Goal: Task Accomplishment & Management: Use online tool/utility

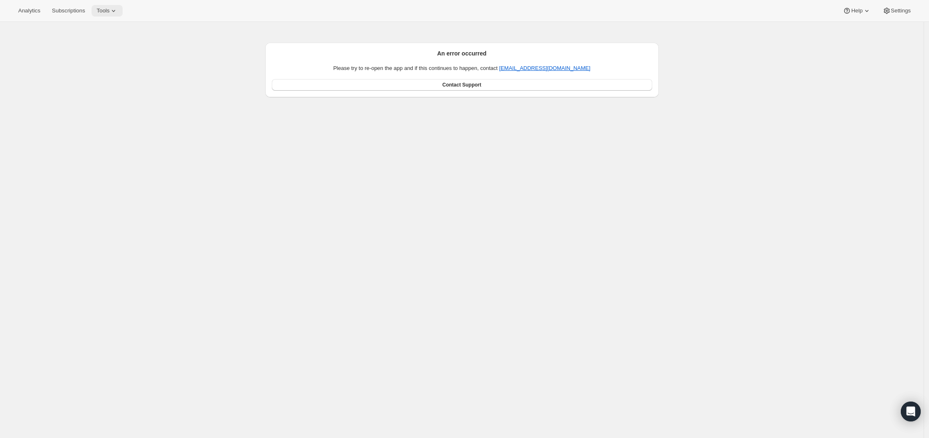
click at [118, 10] on icon at bounding box center [113, 11] width 8 height 8
click at [113, 55] on span "Bundles" at bounding box center [115, 56] width 73 height 8
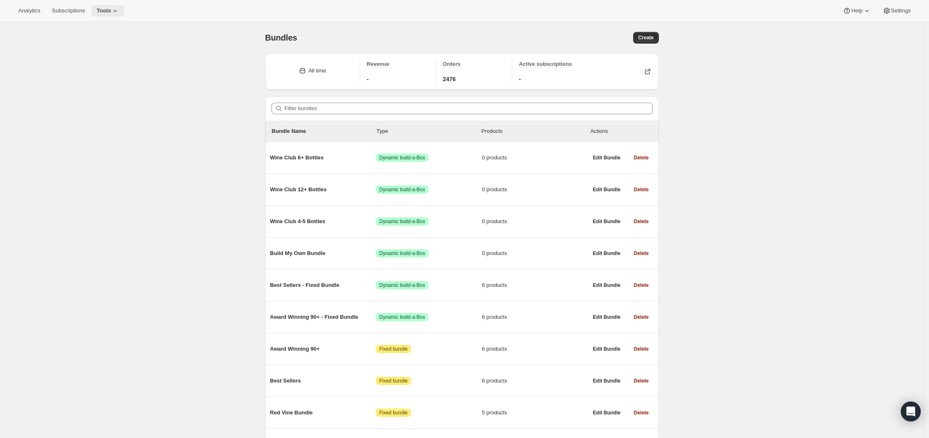
click at [111, 12] on span "Tools" at bounding box center [104, 10] width 14 height 7
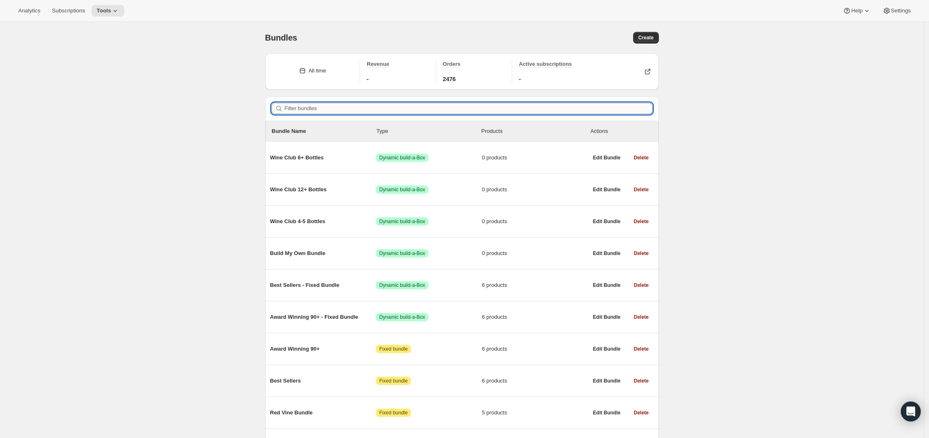
click at [349, 107] on input "Filter bundles" at bounding box center [469, 109] width 368 height 12
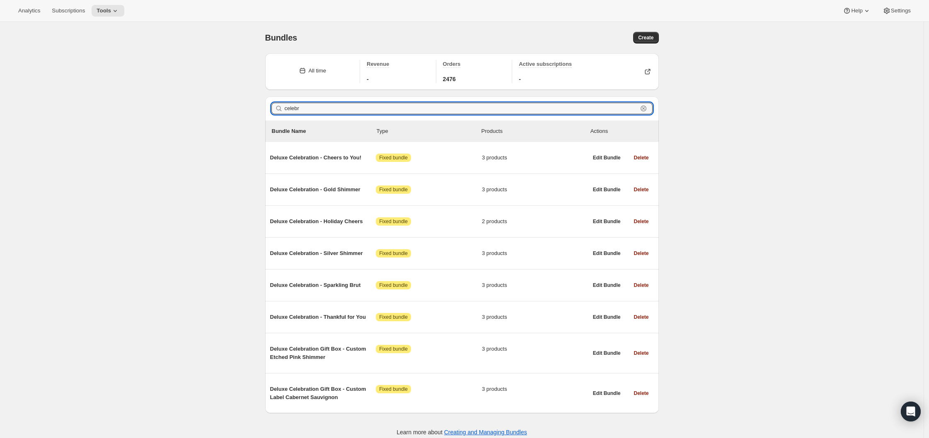
type input "celebr"
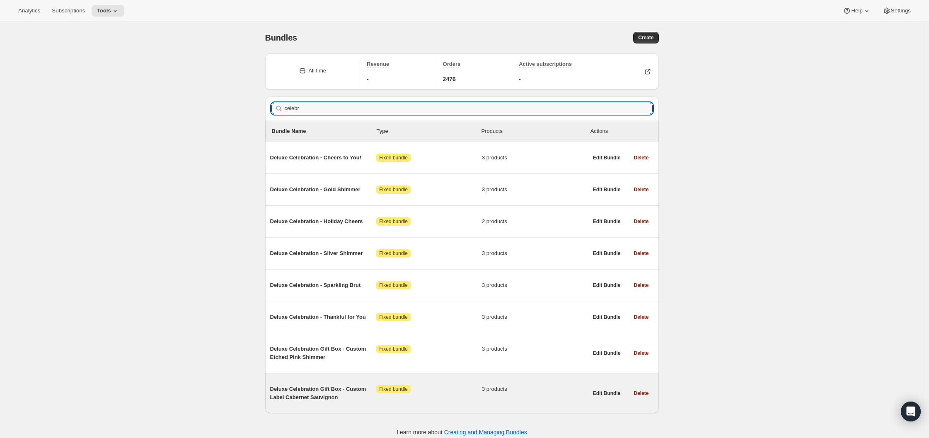
click at [323, 398] on span "Deluxe Celebration Gift Box - Custom Label Cabernet Sauvignon" at bounding box center [323, 393] width 106 height 17
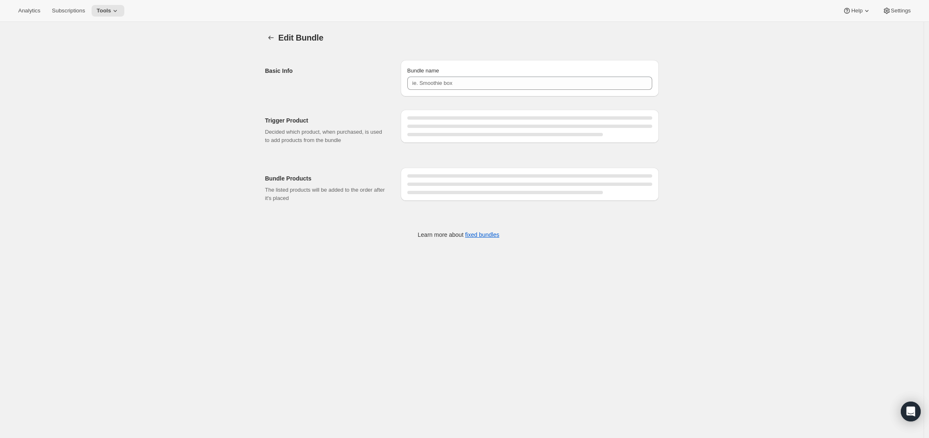
type input "Deluxe Celebration Gift Box - Custom Label Cabernet Sauvignon"
